Goal: Information Seeking & Learning: Understand process/instructions

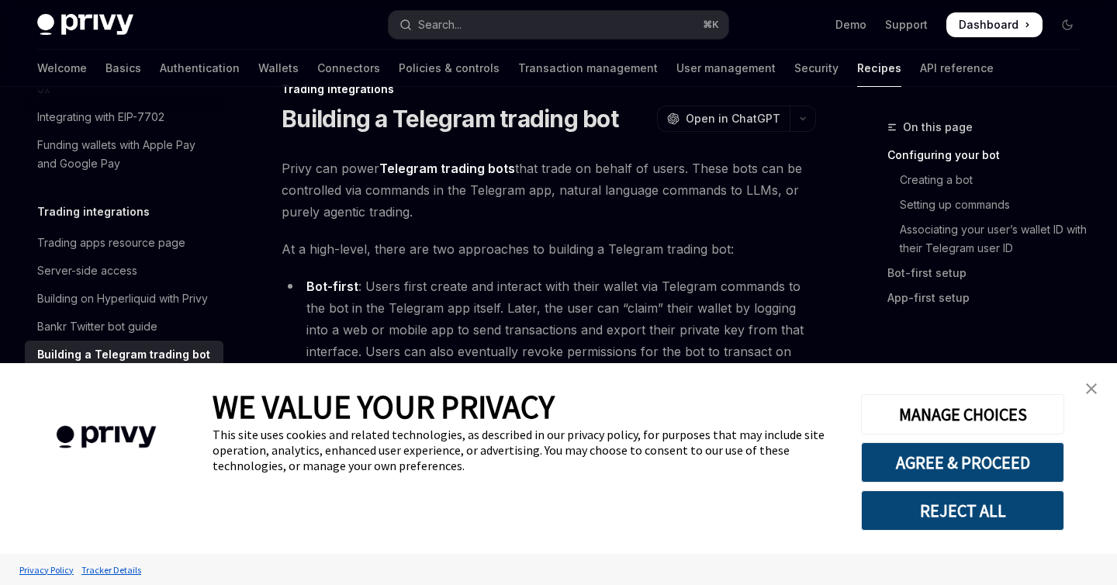
scroll to position [41, 0]
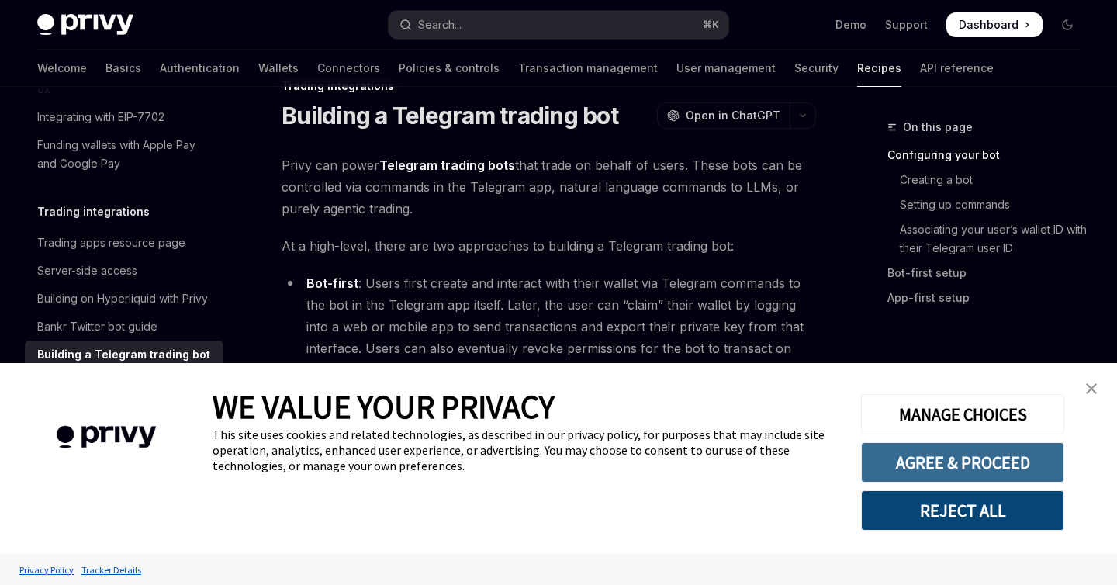
click at [1005, 467] on button "AGREE & PROCEED" at bounding box center [962, 462] width 203 height 40
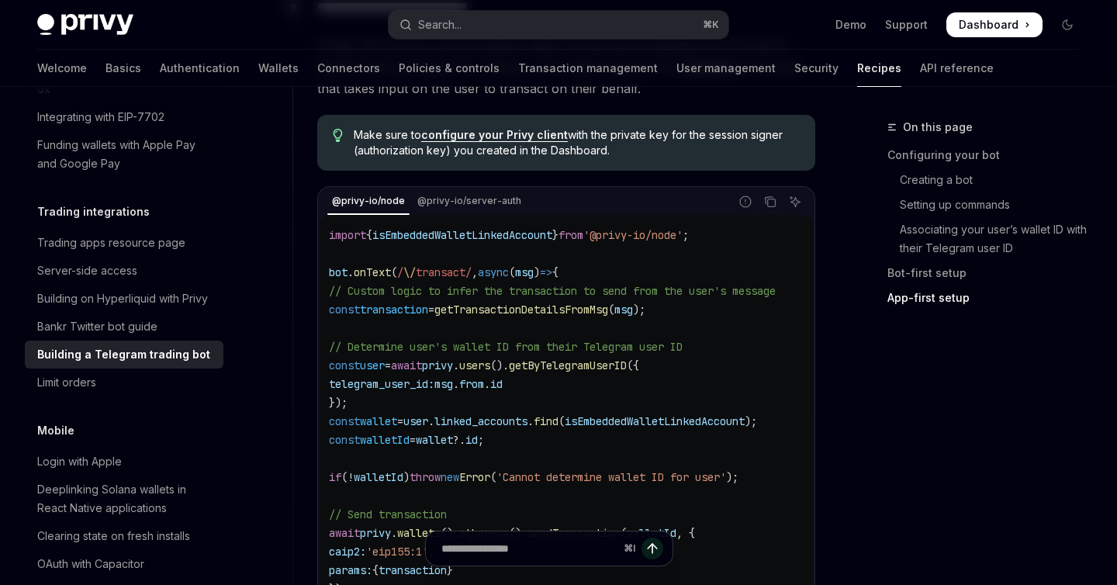
scroll to position [0, 2]
click at [586, 303] on span "getTransactionDetailsFromMsg" at bounding box center [522, 310] width 174 height 14
click at [454, 358] on span "privy" at bounding box center [438, 365] width 31 height 14
click at [423, 358] on span "await" at bounding box center [407, 365] width 31 height 14
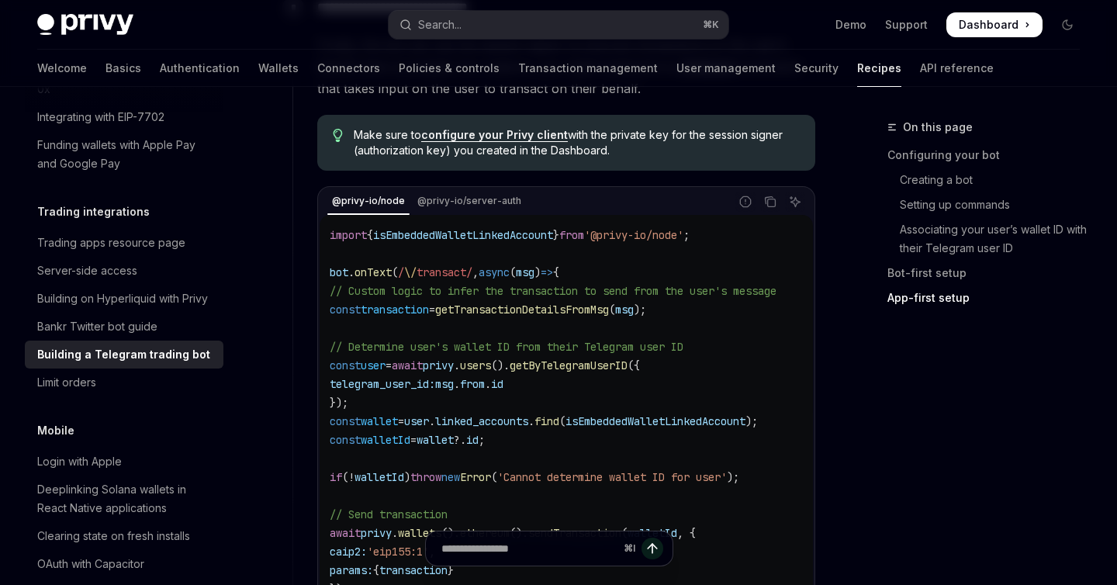
click at [423, 358] on span "await" at bounding box center [407, 365] width 31 height 14
click at [491, 358] on span "users" at bounding box center [475, 365] width 31 height 14
click at [638, 320] on code "import { isEmbeddedWalletLinkedAccount } from '@privy-io/node' ; bot . onText (…" at bounding box center [572, 421] width 484 height 391
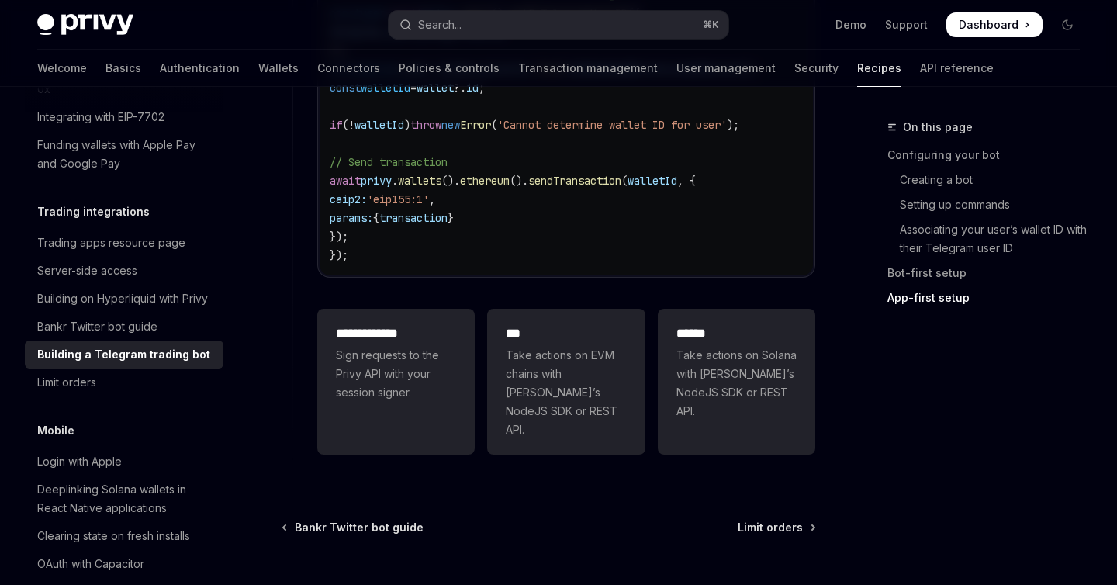
scroll to position [4164, 0]
